Goal: Communication & Community: Share content

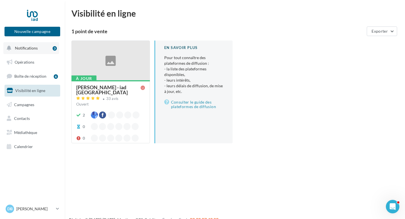
click at [33, 47] on span "Notifications" at bounding box center [26, 48] width 23 height 5
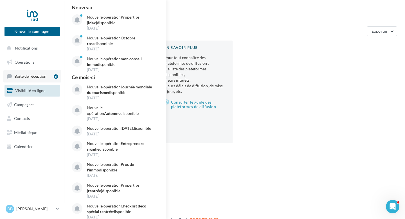
click at [39, 76] on span "Boîte de réception" at bounding box center [30, 76] width 32 height 5
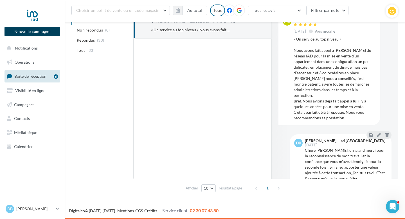
click at [41, 30] on button "Nouvelle campagne" at bounding box center [33, 32] width 56 height 10
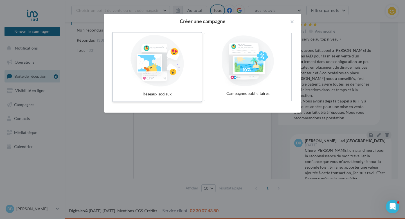
click at [159, 85] on div at bounding box center [157, 61] width 84 height 52
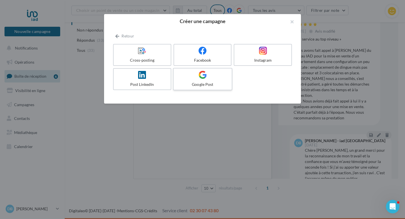
click at [185, 72] on div at bounding box center [202, 75] width 53 height 9
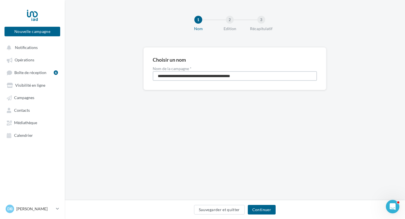
click at [277, 79] on input "**********" at bounding box center [235, 76] width 164 height 10
drag, startPoint x: 276, startPoint y: 76, endPoint x: 131, endPoint y: 71, distance: 145.1
click at [135, 70] on div "**********" at bounding box center [235, 77] width 341 height 61
type input "**********"
click at [263, 211] on button "Continuer" at bounding box center [262, 210] width 28 height 10
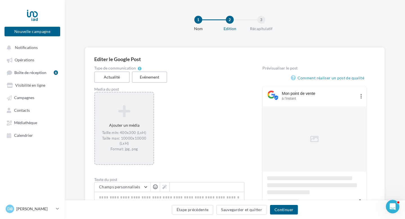
drag, startPoint x: 117, startPoint y: 104, endPoint x: 122, endPoint y: 122, distance: 18.4
click at [116, 104] on div "Ajouter un média Taille min: 400x300 (LxH) Taille max: 10000x10000 (LxH) Format…" at bounding box center [124, 128] width 60 height 73
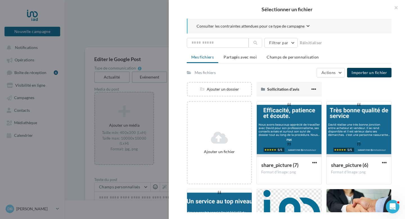
click at [371, 72] on span "Importer un fichier" at bounding box center [369, 72] width 35 height 5
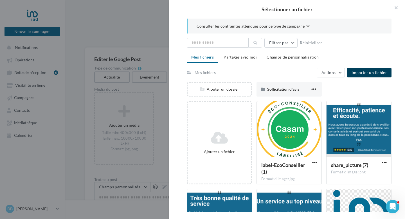
click at [362, 71] on span "Importer un fichier" at bounding box center [369, 72] width 35 height 5
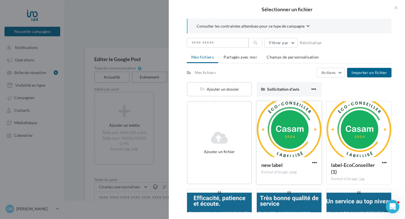
click at [289, 142] on div at bounding box center [289, 129] width 65 height 56
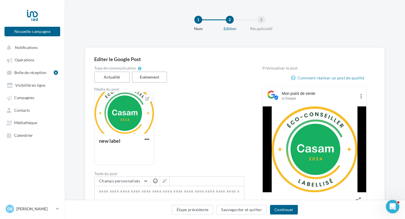
scroll to position [0, 9]
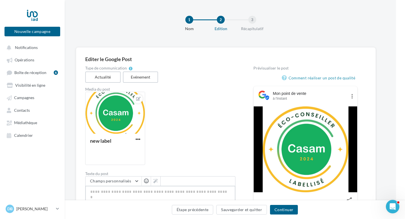
click at [112, 195] on textarea "0/1500" at bounding box center [160, 200] width 150 height 29
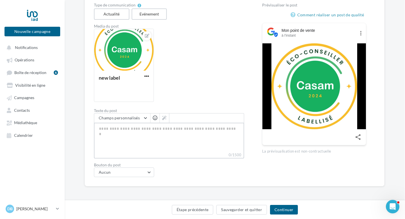
scroll to position [63, 0]
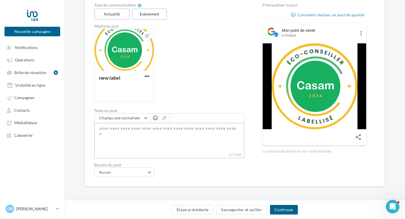
paste textarea "**********"
type textarea "**********"
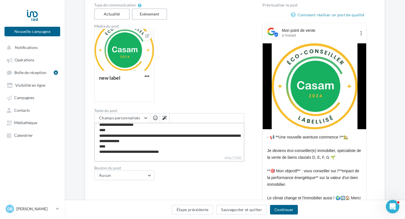
scroll to position [38, 0]
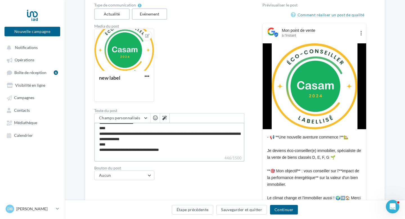
drag, startPoint x: 182, startPoint y: 152, endPoint x: 81, endPoint y: 147, distance: 100.9
click at [81, 147] on div "Editer le Google Post Type de communication Actualité Evénement Media du post n…" at bounding box center [235, 132] width 341 height 296
type textarea "**********"
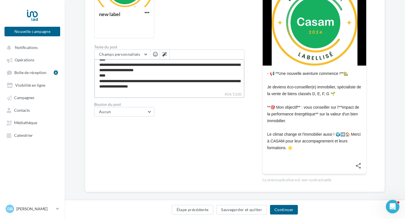
scroll to position [127, 0]
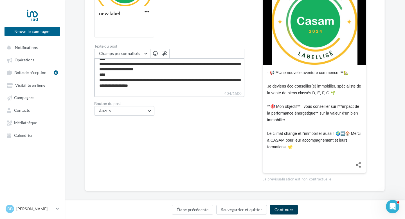
type textarea "**********"
click at [281, 209] on button "Continuer" at bounding box center [284, 210] width 28 height 10
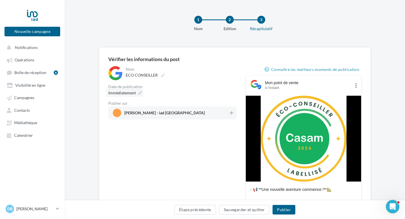
click at [139, 93] on icon at bounding box center [140, 93] width 4 height 4
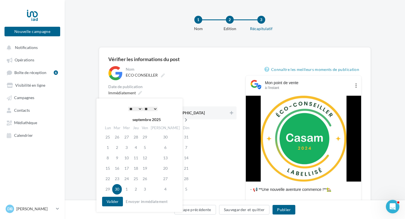
click at [183, 119] on icon at bounding box center [186, 120] width 7 height 4
click at [127, 136] on td "1" at bounding box center [128, 137] width 10 height 10
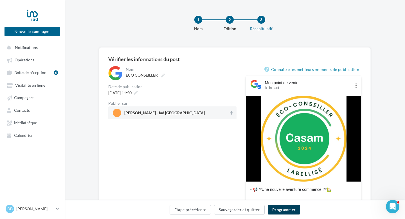
click at [280, 209] on button "Programmer" at bounding box center [284, 210] width 33 height 10
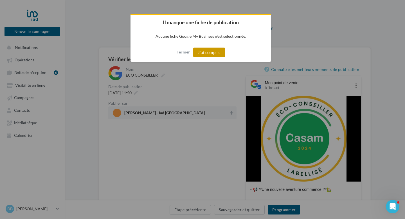
click at [206, 56] on button "J'ai compris" at bounding box center [209, 53] width 32 height 10
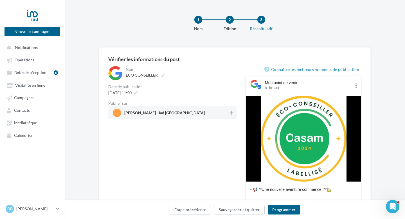
click at [178, 111] on span "[PERSON_NAME] - iad [GEOGRAPHIC_DATA]" at bounding box center [171, 113] width 116 height 8
click at [283, 211] on button "Programmer" at bounding box center [284, 210] width 33 height 10
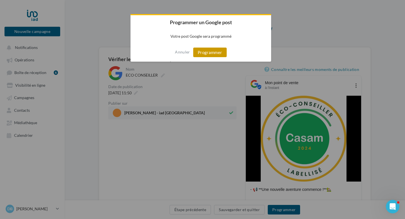
click at [209, 53] on button "Programmer" at bounding box center [209, 53] width 33 height 10
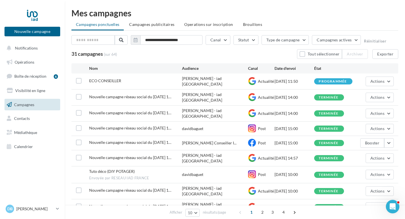
scroll to position [1, 0]
